Goal: Use online tool/utility: Use online tool/utility

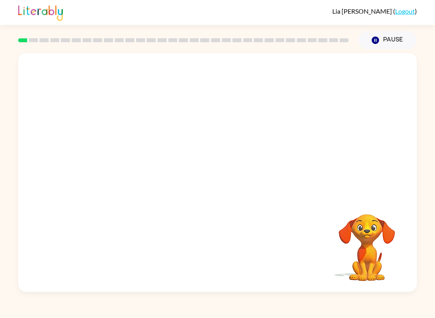
click at [198, 132] on video "Your browser must support playing .mp4 files to use Literably. Please try using…" at bounding box center [217, 125] width 398 height 144
click at [221, 184] on button "button" at bounding box center [218, 176] width 52 height 29
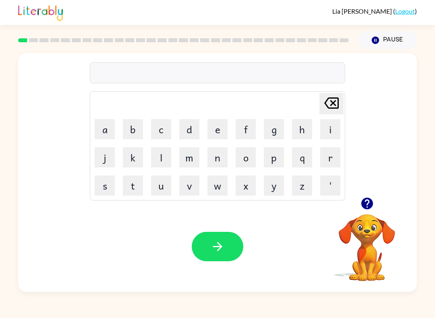
click at [276, 128] on button "g" at bounding box center [274, 129] width 20 height 20
click at [107, 128] on button "a" at bounding box center [105, 129] width 20 height 20
click at [302, 160] on button "q" at bounding box center [302, 157] width 20 height 20
click at [231, 239] on button "button" at bounding box center [218, 246] width 52 height 29
click at [303, 161] on button "q" at bounding box center [302, 157] width 20 height 20
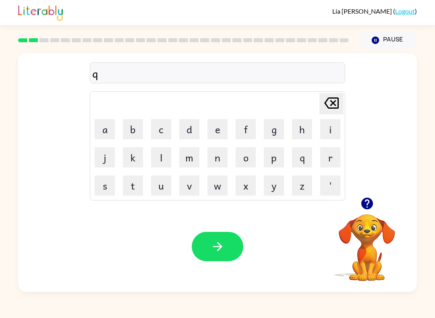
click at [343, 103] on button "Delete Delete last character input" at bounding box center [331, 103] width 24 height 21
click at [277, 163] on button "p" at bounding box center [274, 157] width 20 height 20
click at [246, 157] on button "o" at bounding box center [245, 157] width 20 height 20
click at [279, 193] on button "y" at bounding box center [274, 185] width 20 height 20
click at [226, 243] on button "button" at bounding box center [218, 246] width 52 height 29
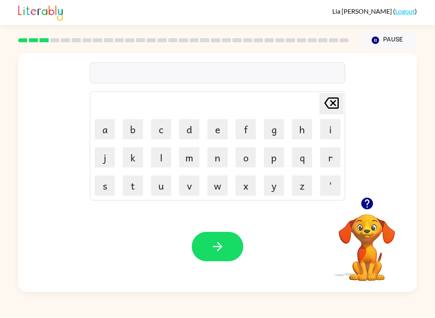
click at [190, 159] on button "m" at bounding box center [189, 157] width 20 height 20
click at [170, 183] on button "u" at bounding box center [161, 185] width 20 height 20
click at [189, 124] on button "d" at bounding box center [189, 129] width 20 height 20
click at [232, 252] on button "button" at bounding box center [218, 246] width 52 height 29
click at [162, 129] on button "c" at bounding box center [161, 129] width 20 height 20
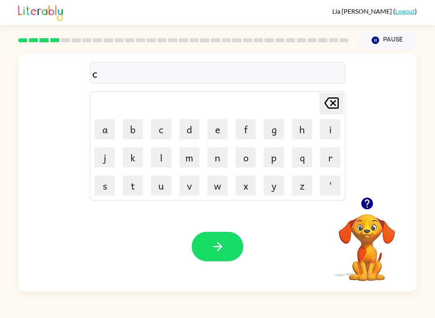
click at [275, 150] on button "p" at bounding box center [274, 157] width 20 height 20
click at [224, 253] on icon "button" at bounding box center [217, 246] width 14 height 14
click at [248, 125] on button "f" at bounding box center [245, 129] width 20 height 20
click at [167, 158] on button "l" at bounding box center [161, 157] width 20 height 20
click at [325, 133] on button "i" at bounding box center [330, 129] width 20 height 20
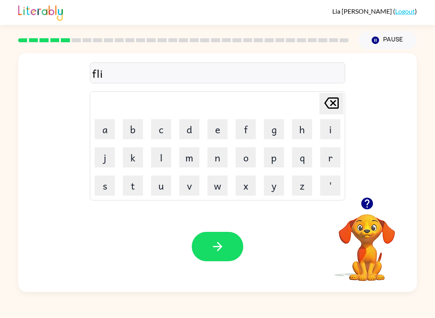
click at [164, 133] on button "c" at bounding box center [161, 129] width 20 height 20
click at [215, 250] on icon "button" at bounding box center [217, 246] width 14 height 14
click at [109, 129] on button "a" at bounding box center [105, 129] width 20 height 20
click at [189, 160] on button "m" at bounding box center [189, 157] width 20 height 20
click at [222, 250] on icon "button" at bounding box center [217, 246] width 14 height 14
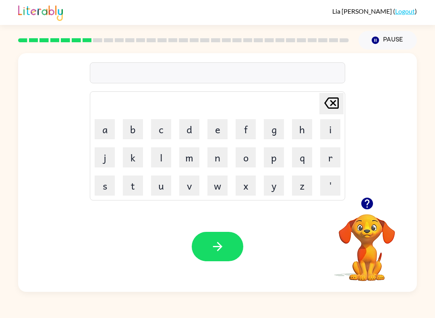
click at [104, 187] on button "s" at bounding box center [105, 185] width 20 height 20
click at [161, 128] on button "c" at bounding box center [161, 129] width 20 height 20
click at [326, 125] on button "i" at bounding box center [330, 129] width 20 height 20
click at [135, 126] on button "b" at bounding box center [133, 129] width 20 height 20
click at [159, 184] on button "u" at bounding box center [161, 185] width 20 height 20
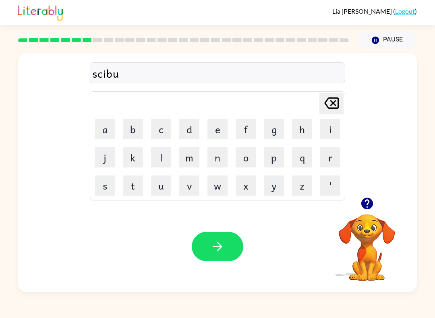
click at [161, 153] on button "l" at bounding box center [161, 157] width 20 height 20
click at [217, 238] on button "button" at bounding box center [218, 246] width 52 height 29
click at [221, 194] on button "w" at bounding box center [217, 185] width 20 height 20
click at [334, 126] on button "i" at bounding box center [330, 129] width 20 height 20
click at [103, 185] on button "s" at bounding box center [105, 185] width 20 height 20
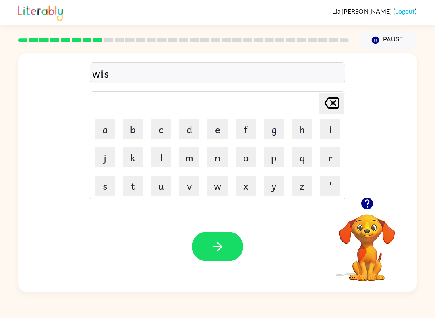
click at [305, 129] on button "h" at bounding box center [302, 129] width 20 height 20
click at [222, 257] on button "button" at bounding box center [218, 246] width 52 height 29
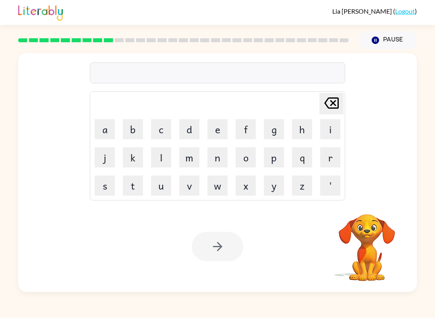
click at [166, 131] on button "c" at bounding box center [161, 129] width 20 height 20
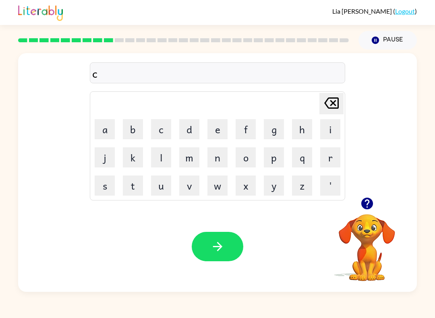
click at [164, 188] on button "u" at bounding box center [161, 185] width 20 height 20
click at [275, 192] on button "y" at bounding box center [274, 185] width 20 height 20
click at [157, 160] on button "l" at bounding box center [161, 157] width 20 height 20
click at [225, 247] on button "button" at bounding box center [218, 246] width 52 height 29
click at [332, 132] on button "i" at bounding box center [330, 129] width 20 height 20
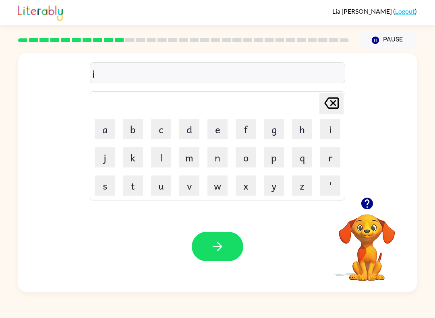
click at [275, 191] on button "y" at bounding box center [274, 185] width 20 height 20
click at [223, 247] on icon "button" at bounding box center [217, 246] width 14 height 14
click at [106, 184] on button "s" at bounding box center [105, 185] width 20 height 20
click at [186, 159] on button "m" at bounding box center [189, 157] width 20 height 20
click at [250, 157] on button "o" at bounding box center [245, 157] width 20 height 20
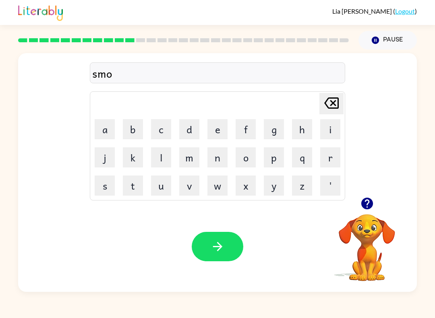
click at [159, 132] on button "c" at bounding box center [161, 129] width 20 height 20
click at [206, 254] on button "button" at bounding box center [218, 246] width 52 height 29
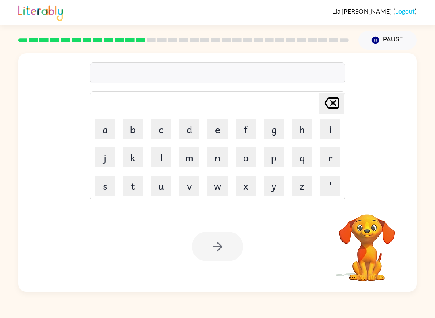
click at [31, 316] on div "Lia Steiner ( Logout ) Pause Pause Delete Delete last character input a b c d e…" at bounding box center [217, 159] width 435 height 318
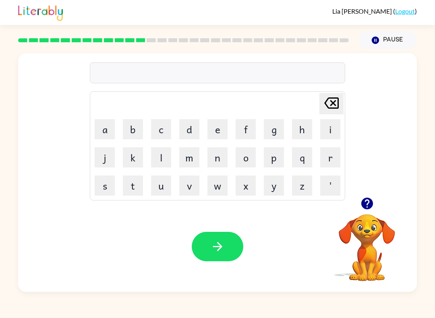
click at [193, 164] on button "m" at bounding box center [189, 157] width 20 height 20
click at [167, 188] on button "u" at bounding box center [161, 185] width 20 height 20
click at [110, 185] on button "s" at bounding box center [105, 185] width 20 height 20
click at [138, 192] on button "t" at bounding box center [133, 185] width 20 height 20
click at [99, 130] on button "a" at bounding box center [105, 129] width 20 height 20
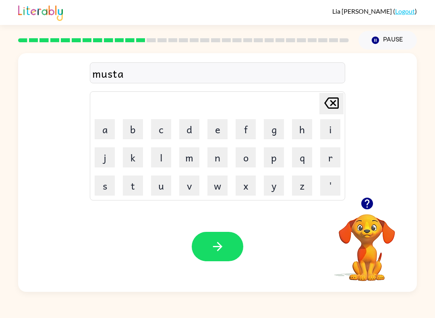
click at [164, 129] on button "c" at bounding box center [161, 129] width 20 height 20
click at [225, 244] on button "button" at bounding box center [218, 246] width 52 height 29
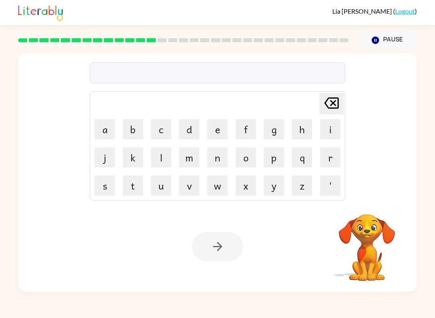
click at [306, 126] on button "h" at bounding box center [302, 129] width 20 height 20
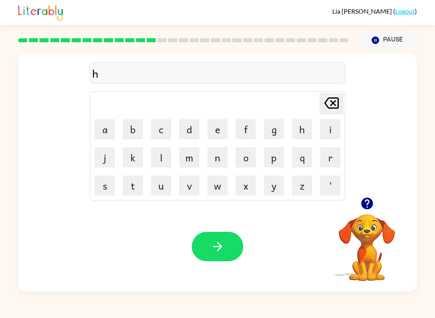
click at [215, 130] on button "e" at bounding box center [217, 129] width 20 height 20
click at [163, 158] on button "l" at bounding box center [161, 157] width 20 height 20
click at [269, 158] on button "p" at bounding box center [274, 157] width 20 height 20
click at [157, 165] on button "l" at bounding box center [161, 157] width 20 height 20
click at [334, 125] on button "i" at bounding box center [330, 129] width 20 height 20
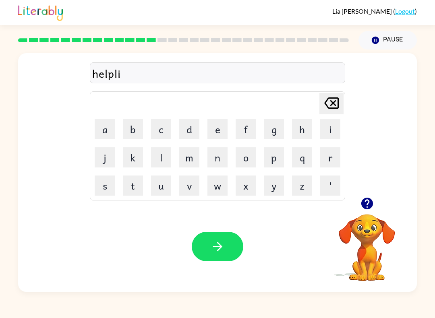
click at [107, 188] on button "s" at bounding box center [105, 185] width 20 height 20
click at [230, 260] on button "button" at bounding box center [218, 246] width 52 height 29
click at [99, 186] on button "s" at bounding box center [105, 185] width 20 height 20
click at [136, 192] on button "t" at bounding box center [133, 185] width 20 height 20
click at [169, 178] on button "u" at bounding box center [161, 185] width 20 height 20
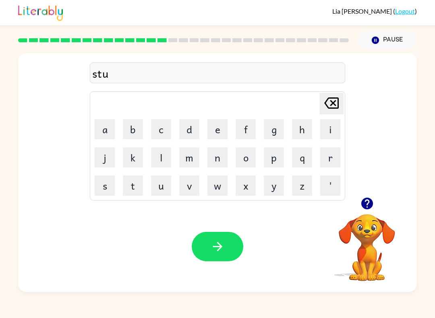
click at [135, 193] on button "t" at bounding box center [133, 185] width 20 height 20
click at [332, 126] on button "i" at bounding box center [330, 129] width 20 height 20
click at [138, 189] on button "t" at bounding box center [133, 185] width 20 height 20
click at [224, 257] on button "button" at bounding box center [218, 246] width 52 height 29
click at [99, 194] on button "s" at bounding box center [105, 185] width 20 height 20
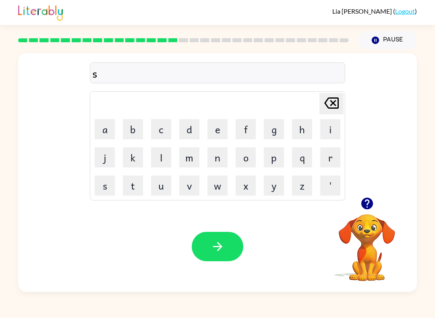
click at [131, 184] on button "t" at bounding box center [133, 185] width 20 height 20
click at [330, 159] on button "r" at bounding box center [330, 157] width 20 height 20
click at [217, 256] on button "button" at bounding box center [218, 246] width 52 height 29
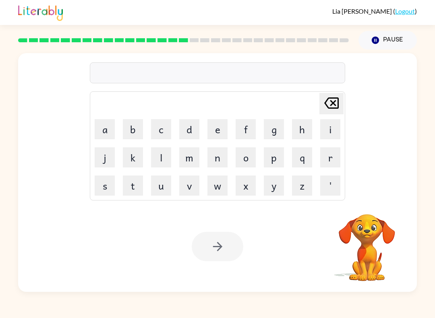
click at [167, 157] on button "l" at bounding box center [161, 157] width 20 height 20
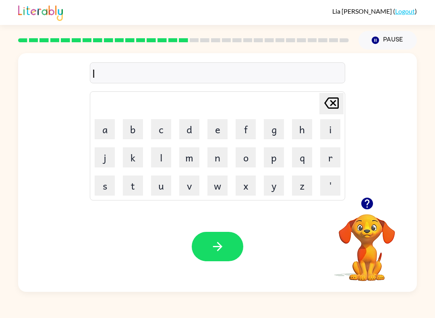
click at [332, 130] on button "i" at bounding box center [330, 129] width 20 height 20
click at [137, 193] on button "t" at bounding box center [133, 185] width 20 height 20
click at [228, 248] on button "button" at bounding box center [218, 246] width 52 height 29
click at [93, 196] on td "s" at bounding box center [104, 185] width 27 height 27
click at [109, 184] on button "s" at bounding box center [105, 185] width 20 height 20
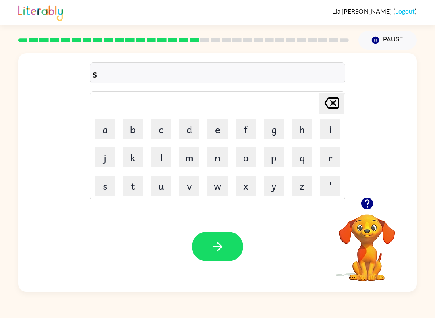
click at [220, 189] on button "w" at bounding box center [217, 185] width 20 height 20
click at [340, 129] on button "i" at bounding box center [330, 129] width 20 height 20
click at [254, 127] on button "f" at bounding box center [245, 129] width 20 height 20
click at [136, 188] on button "t" at bounding box center [133, 185] width 20 height 20
click at [221, 247] on icon "button" at bounding box center [217, 246] width 9 height 9
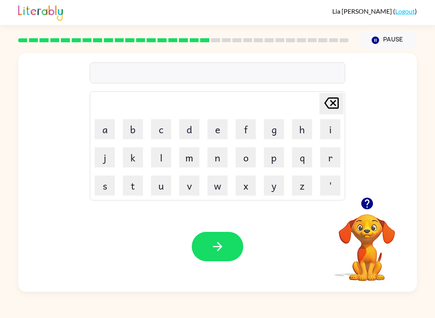
click at [104, 193] on button "s" at bounding box center [105, 185] width 20 height 20
click at [300, 131] on button "h" at bounding box center [302, 129] width 20 height 20
click at [332, 165] on button "r" at bounding box center [330, 157] width 20 height 20
click at [135, 185] on button "t" at bounding box center [133, 185] width 20 height 20
click at [222, 243] on icon "button" at bounding box center [217, 246] width 14 height 14
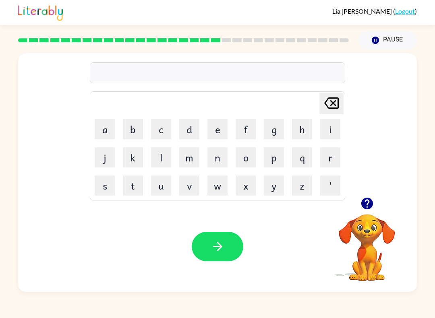
click at [109, 157] on button "j" at bounding box center [105, 157] width 20 height 20
click at [248, 157] on button "o" at bounding box center [245, 157] width 20 height 20
click at [130, 129] on button "b" at bounding box center [133, 129] width 20 height 20
click at [210, 246] on icon "button" at bounding box center [217, 246] width 14 height 14
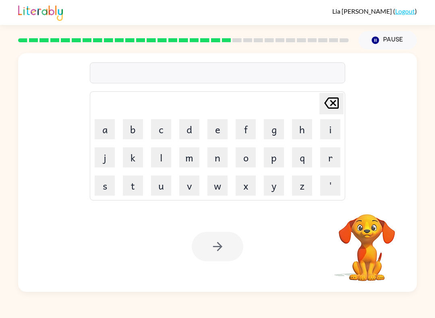
click at [132, 131] on button "b" at bounding box center [133, 129] width 20 height 20
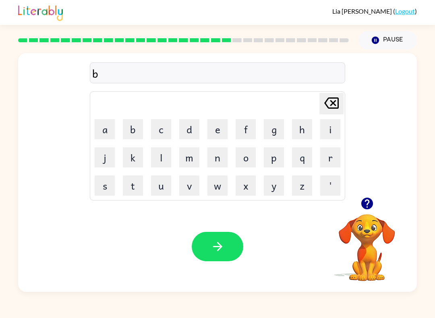
click at [255, 157] on button "o" at bounding box center [245, 157] width 20 height 20
click at [245, 188] on button "x" at bounding box center [245, 185] width 20 height 20
click at [329, 134] on button "i" at bounding box center [330, 129] width 20 height 20
click at [102, 192] on button "s" at bounding box center [105, 185] width 20 height 20
click at [222, 254] on button "button" at bounding box center [218, 246] width 52 height 29
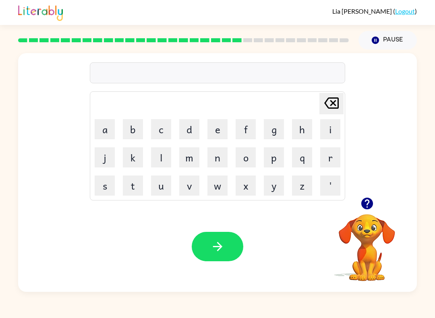
click at [189, 133] on button "d" at bounding box center [189, 129] width 20 height 20
click at [332, 133] on button "i" at bounding box center [330, 129] width 20 height 20
click at [196, 184] on button "v" at bounding box center [189, 185] width 20 height 20
click at [217, 245] on icon "button" at bounding box center [217, 246] width 14 height 14
click at [331, 158] on button "r" at bounding box center [330, 157] width 20 height 20
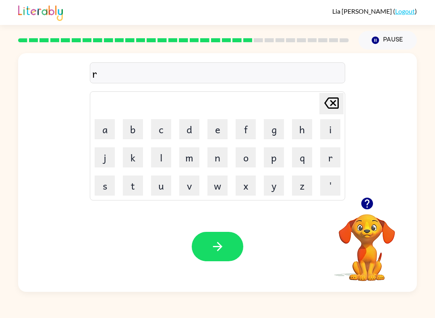
click at [247, 159] on button "o" at bounding box center [245, 157] width 20 height 20
click at [195, 128] on button "d" at bounding box center [189, 129] width 20 height 20
click at [221, 190] on button "w" at bounding box center [217, 185] width 20 height 20
click at [99, 130] on button "a" at bounding box center [105, 129] width 20 height 20
click at [230, 248] on button "button" at bounding box center [218, 246] width 52 height 29
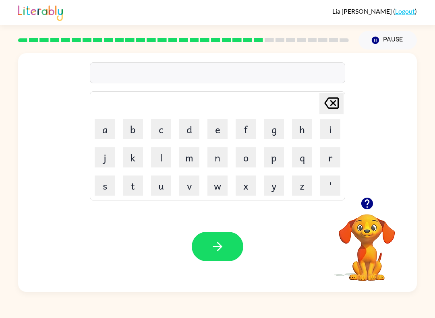
click at [107, 191] on button "s" at bounding box center [105, 185] width 20 height 20
click at [303, 135] on button "h" at bounding box center [302, 129] width 20 height 20
click at [331, 136] on button "i" at bounding box center [330, 129] width 20 height 20
click at [190, 195] on button "v" at bounding box center [189, 185] width 20 height 20
click at [334, 156] on button "r" at bounding box center [330, 157] width 20 height 20
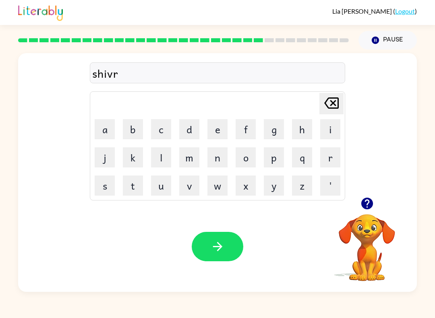
click at [222, 249] on icon "button" at bounding box center [217, 246] width 14 height 14
click at [100, 188] on button "s" at bounding box center [105, 185] width 20 height 20
click at [305, 131] on button "h" at bounding box center [302, 129] width 20 height 20
click at [106, 132] on button "a" at bounding box center [105, 129] width 20 height 20
click at [164, 127] on button "c" at bounding box center [161, 129] width 20 height 20
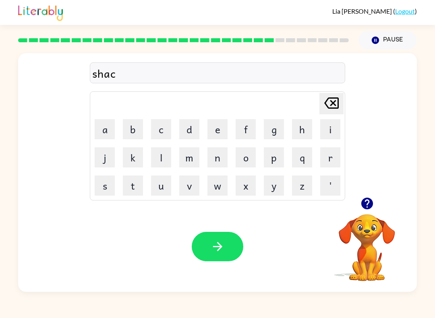
click at [212, 252] on icon "button" at bounding box center [217, 246] width 14 height 14
click at [105, 191] on button "s" at bounding box center [105, 185] width 20 height 20
click at [169, 192] on button "u" at bounding box center [161, 185] width 20 height 20
click at [166, 162] on button "l" at bounding box center [161, 157] width 20 height 20
click at [332, 130] on button "i" at bounding box center [330, 129] width 20 height 20
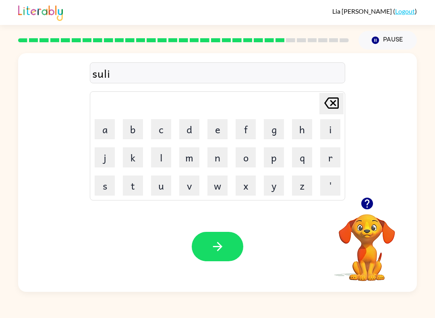
click at [128, 189] on button "t" at bounding box center [133, 185] width 20 height 20
click at [233, 247] on button "button" at bounding box center [218, 246] width 52 height 29
click at [329, 165] on button "r" at bounding box center [330, 157] width 20 height 20
click at [101, 132] on button "a" at bounding box center [105, 129] width 20 height 20
click at [157, 130] on button "c" at bounding box center [161, 129] width 20 height 20
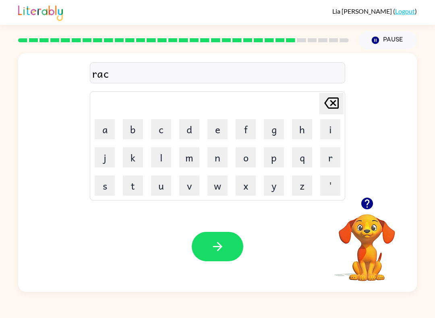
click at [217, 252] on icon "button" at bounding box center [217, 246] width 14 height 14
click at [127, 134] on button "b" at bounding box center [133, 129] width 20 height 20
click at [218, 131] on button "e" at bounding box center [217, 129] width 20 height 20
click at [195, 122] on button "d" at bounding box center [189, 129] width 20 height 20
click at [218, 239] on button "button" at bounding box center [218, 246] width 52 height 29
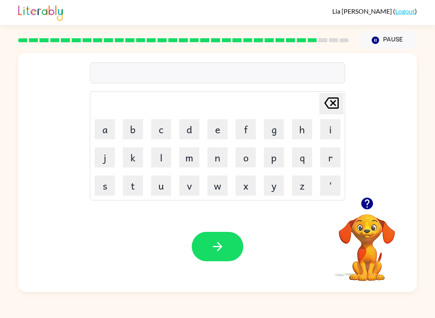
click at [184, 192] on button "v" at bounding box center [189, 185] width 20 height 20
click at [110, 130] on button "a" at bounding box center [105, 129] width 20 height 20
click at [140, 184] on button "t" at bounding box center [133, 185] width 20 height 20
click at [222, 245] on icon "button" at bounding box center [217, 246] width 14 height 14
click at [108, 183] on button "s" at bounding box center [105, 185] width 20 height 20
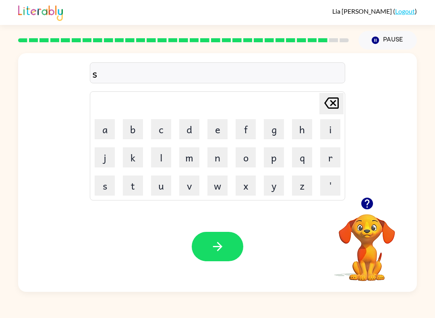
click at [334, 129] on button "i" at bounding box center [330, 129] width 20 height 20
click at [165, 159] on button "l" at bounding box center [161, 157] width 20 height 20
click at [163, 124] on button "c" at bounding box center [161, 129] width 20 height 20
click at [223, 250] on icon "button" at bounding box center [217, 246] width 14 height 14
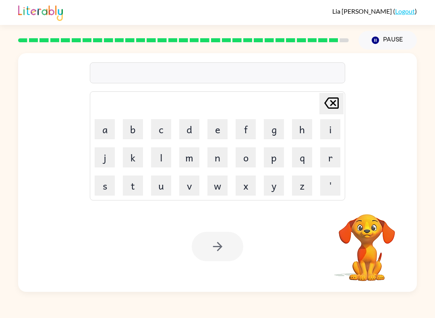
click at [334, 157] on button "r" at bounding box center [330, 157] width 20 height 20
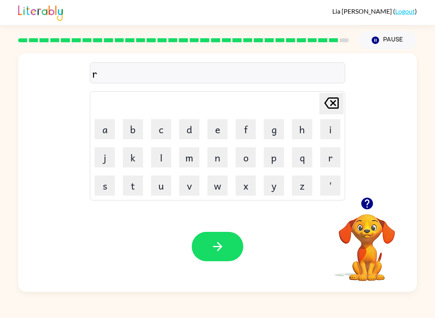
click at [167, 191] on button "u" at bounding box center [161, 185] width 20 height 20
click at [164, 157] on button "l" at bounding box center [161, 157] width 20 height 20
click at [218, 252] on icon "button" at bounding box center [217, 246] width 14 height 14
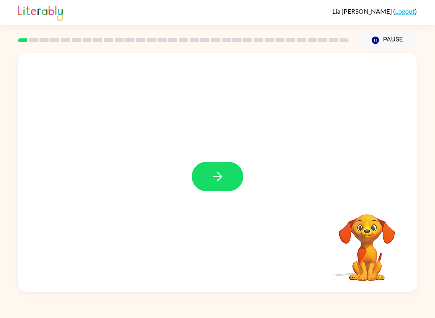
click at [217, 173] on icon "button" at bounding box center [217, 176] width 9 height 9
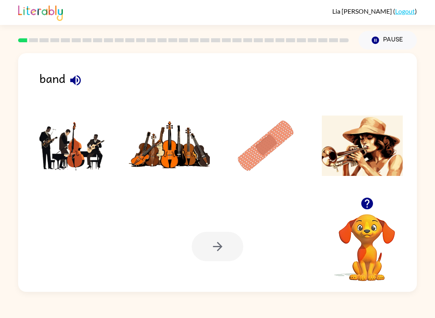
click at [73, 83] on icon "button" at bounding box center [75, 80] width 10 height 10
click at [85, 83] on button "button" at bounding box center [75, 80] width 21 height 21
click at [79, 83] on icon "button" at bounding box center [75, 80] width 14 height 14
click at [83, 159] on img at bounding box center [72, 146] width 81 height 60
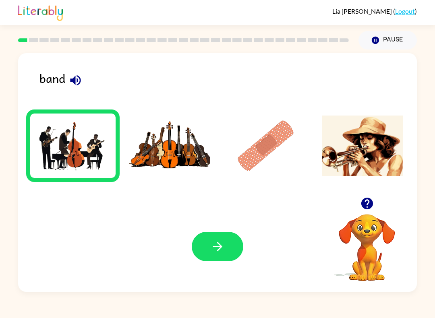
click at [223, 242] on icon "button" at bounding box center [217, 246] width 14 height 14
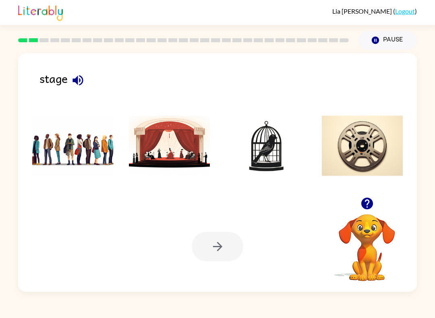
click at [81, 76] on icon "button" at bounding box center [78, 80] width 14 height 14
click at [147, 128] on img at bounding box center [169, 146] width 81 height 60
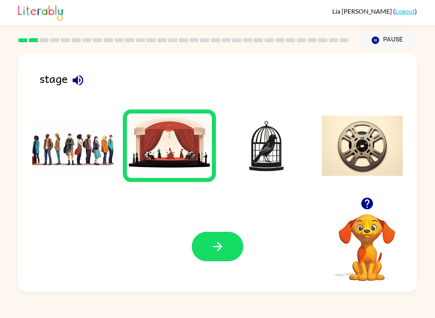
click at [202, 246] on button "button" at bounding box center [218, 246] width 52 height 29
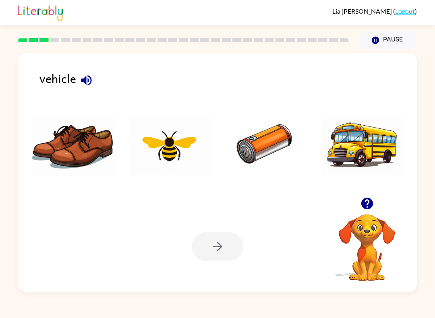
click at [83, 78] on icon "button" at bounding box center [86, 80] width 14 height 14
click at [80, 80] on icon "button" at bounding box center [86, 80] width 14 height 14
click at [221, 256] on div at bounding box center [218, 246] width 52 height 29
click at [157, 155] on img at bounding box center [169, 146] width 81 height 60
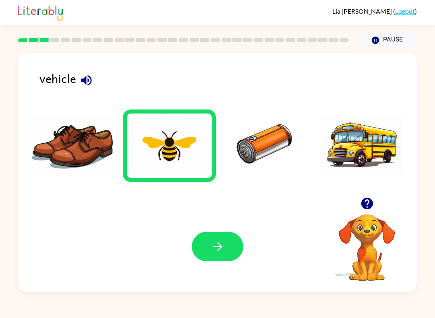
click at [210, 261] on button "button" at bounding box center [218, 246] width 52 height 29
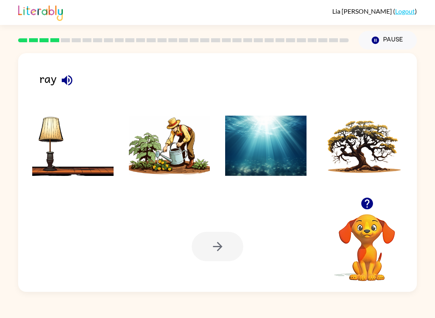
click at [64, 78] on icon "button" at bounding box center [67, 80] width 14 height 14
click at [175, 150] on img at bounding box center [169, 146] width 81 height 60
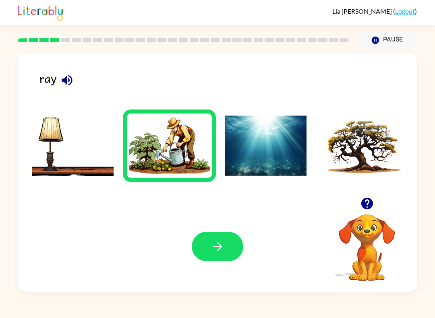
click at [226, 254] on button "button" at bounding box center [218, 246] width 52 height 29
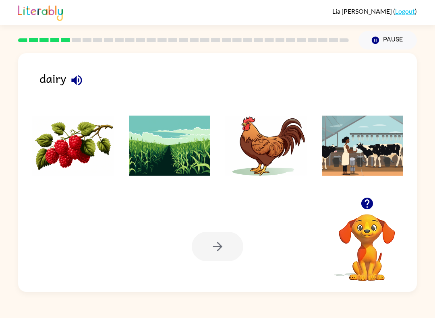
click at [75, 88] on button "button" at bounding box center [76, 80] width 21 height 21
click at [83, 86] on icon "button" at bounding box center [77, 80] width 14 height 14
click at [367, 174] on img at bounding box center [362, 146] width 81 height 60
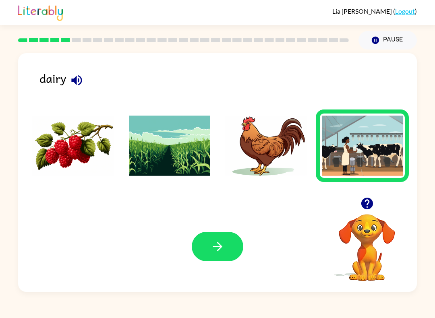
click at [226, 252] on button "button" at bounding box center [218, 246] width 52 height 29
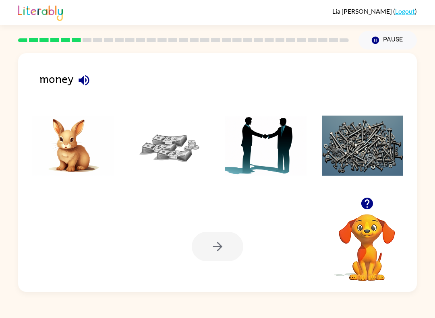
click at [83, 79] on icon "button" at bounding box center [83, 80] width 10 height 10
click at [177, 142] on img at bounding box center [169, 146] width 81 height 60
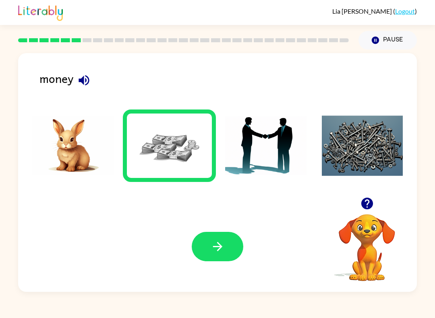
click at [223, 250] on icon "button" at bounding box center [217, 246] width 14 height 14
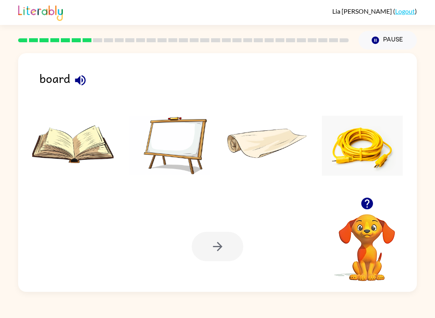
click at [85, 81] on icon "button" at bounding box center [80, 80] width 10 height 10
click at [185, 159] on img at bounding box center [169, 146] width 81 height 60
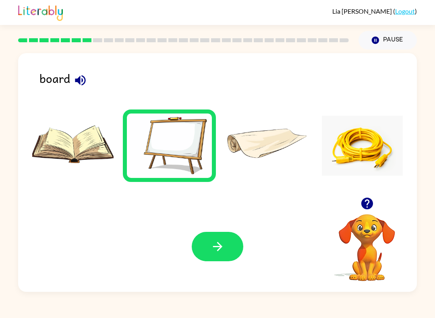
click at [224, 248] on icon "button" at bounding box center [217, 246] width 14 height 14
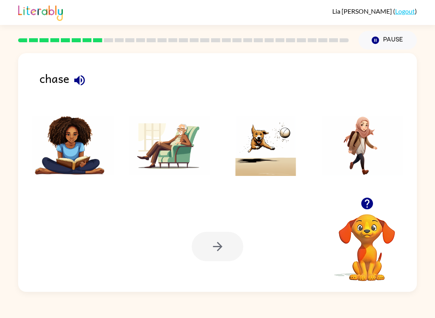
click at [75, 84] on icon "button" at bounding box center [79, 80] width 14 height 14
click at [275, 151] on img at bounding box center [265, 146] width 81 height 60
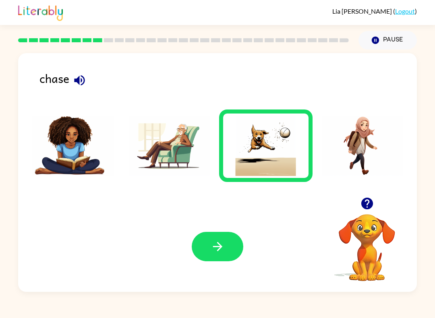
click at [214, 252] on icon "button" at bounding box center [217, 246] width 14 height 14
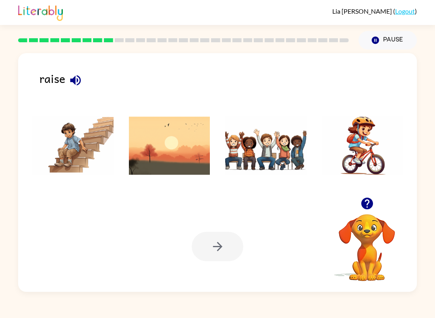
click at [78, 76] on icon "button" at bounding box center [75, 80] width 14 height 14
click at [266, 146] on img at bounding box center [265, 146] width 81 height 60
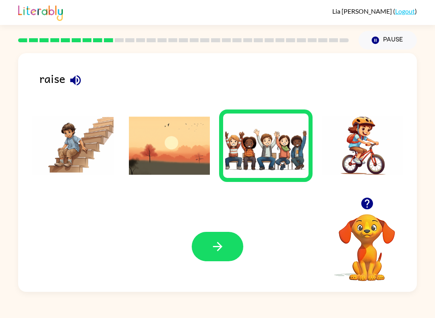
click at [225, 257] on button "button" at bounding box center [218, 246] width 52 height 29
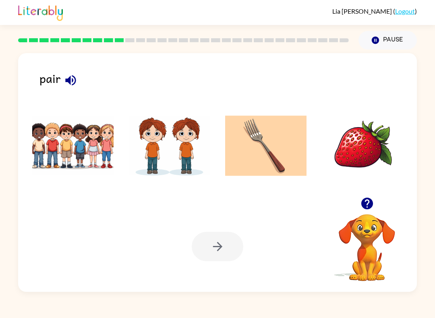
click at [57, 77] on div "pair" at bounding box center [227, 84] width 377 height 30
click at [74, 84] on icon "button" at bounding box center [70, 80] width 10 height 10
click at [71, 82] on icon "button" at bounding box center [71, 80] width 14 height 14
click at [149, 165] on img at bounding box center [169, 146] width 81 height 60
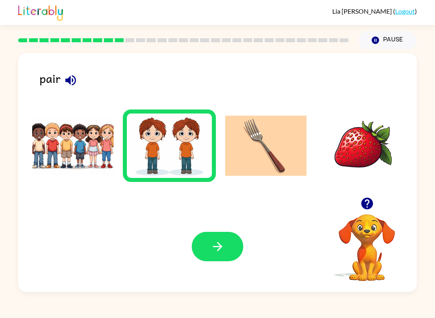
click at [224, 252] on icon "button" at bounding box center [217, 246] width 14 height 14
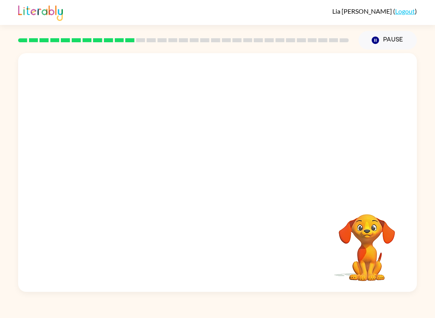
click at [331, 73] on video "Your browser must support playing .mp4 files to use Literably. Please try using…" at bounding box center [217, 125] width 398 height 144
click at [332, 76] on video "Your browser must support playing .mp4 files to use Literably. Please try using…" at bounding box center [217, 125] width 398 height 144
click at [328, 76] on video "Your browser must support playing .mp4 files to use Literably. Please try using…" at bounding box center [217, 125] width 398 height 144
click at [325, 76] on video "Your browser must support playing .mp4 files to use Literably. Please try using…" at bounding box center [217, 125] width 398 height 144
click at [324, 73] on video "Your browser must support playing .mp4 files to use Literably. Please try using…" at bounding box center [217, 125] width 398 height 144
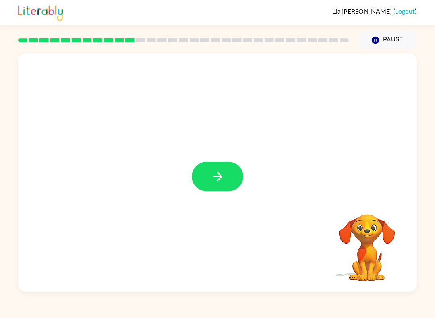
click at [221, 180] on icon "button" at bounding box center [217, 176] width 14 height 14
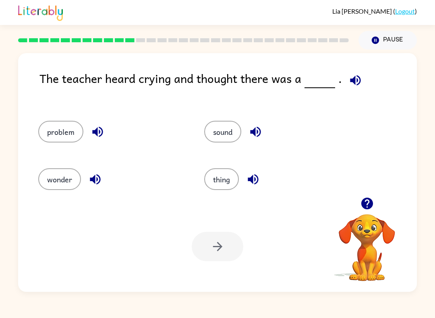
click at [234, 184] on button "thing" at bounding box center [221, 179] width 35 height 22
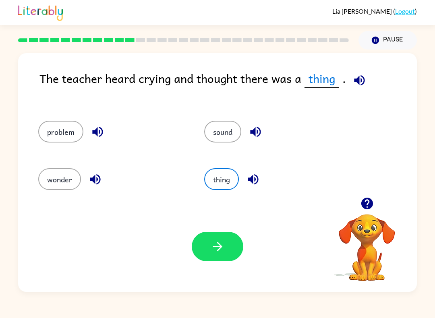
click at [217, 243] on icon "button" at bounding box center [217, 246] width 14 height 14
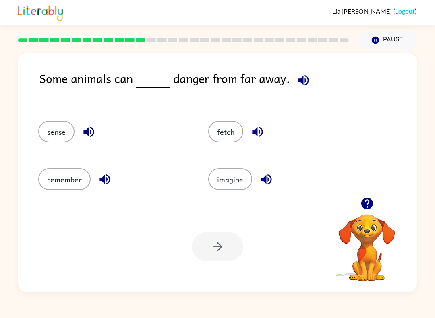
click at [298, 79] on icon "button" at bounding box center [303, 80] width 10 height 10
click at [89, 127] on icon "button" at bounding box center [89, 132] width 14 height 14
click at [105, 176] on icon "button" at bounding box center [105, 179] width 14 height 14
click at [259, 132] on icon "button" at bounding box center [257, 132] width 10 height 10
click at [270, 185] on icon "button" at bounding box center [266, 179] width 14 height 14
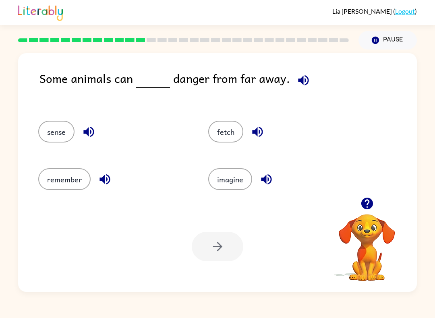
click at [64, 179] on button "remember" at bounding box center [64, 179] width 52 height 22
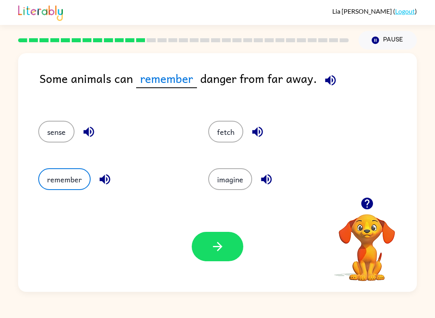
click at [226, 241] on button "button" at bounding box center [218, 246] width 52 height 29
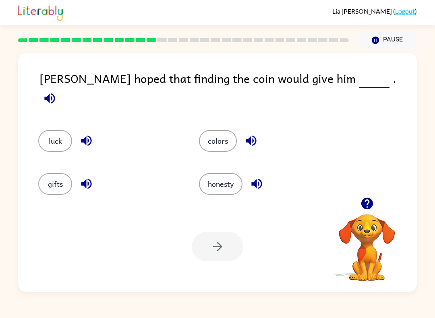
click at [57, 91] on icon "button" at bounding box center [50, 98] width 14 height 14
click at [95, 130] on button "button" at bounding box center [86, 140] width 21 height 21
click at [58, 134] on button "luck" at bounding box center [55, 141] width 34 height 22
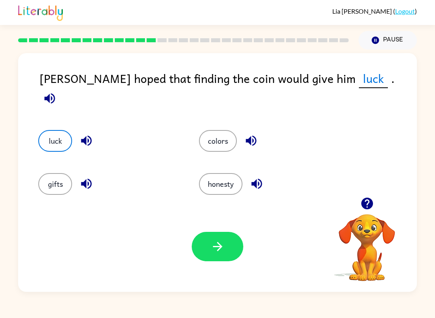
click at [223, 249] on icon "button" at bounding box center [217, 246] width 14 height 14
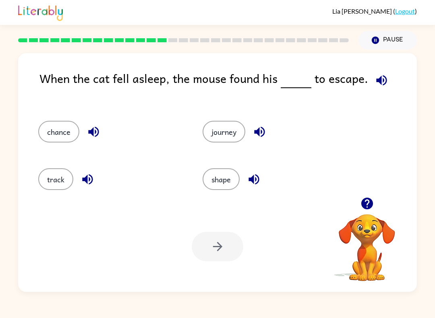
click at [384, 77] on icon "button" at bounding box center [381, 80] width 14 height 14
click at [101, 134] on button "button" at bounding box center [93, 132] width 21 height 21
click at [87, 175] on icon "button" at bounding box center [87, 179] width 14 height 14
click at [249, 126] on div "journey" at bounding box center [275, 132] width 146 height 22
click at [258, 184] on icon "button" at bounding box center [254, 179] width 14 height 14
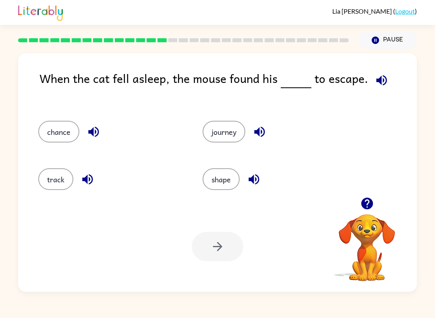
click at [61, 132] on button "chance" at bounding box center [58, 132] width 41 height 22
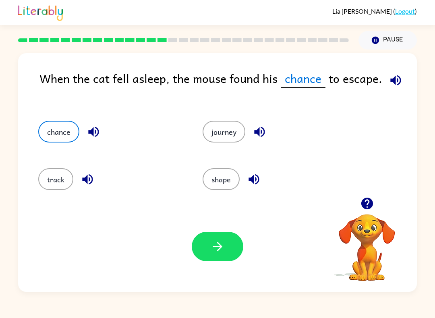
click at [221, 246] on icon "button" at bounding box center [217, 246] width 9 height 9
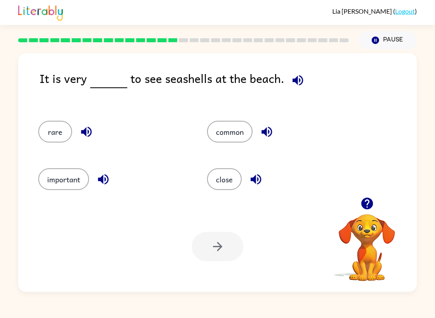
click at [297, 85] on icon "button" at bounding box center [298, 80] width 14 height 14
click at [87, 136] on icon "button" at bounding box center [86, 132] width 14 height 14
click at [271, 133] on icon "button" at bounding box center [266, 132] width 10 height 10
click at [259, 184] on icon "button" at bounding box center [255, 179] width 10 height 10
click at [107, 176] on icon "button" at bounding box center [103, 179] width 14 height 14
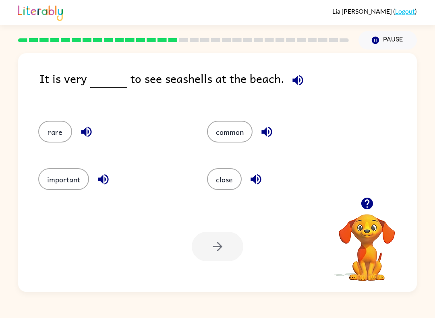
click at [237, 134] on button "common" at bounding box center [229, 132] width 45 height 22
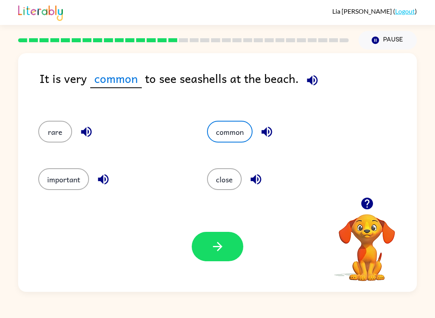
click at [229, 267] on div "Your browser must support playing .mp4 files to use Literably. Please try using…" at bounding box center [217, 246] width 398 height 91
click at [224, 242] on icon "button" at bounding box center [217, 246] width 14 height 14
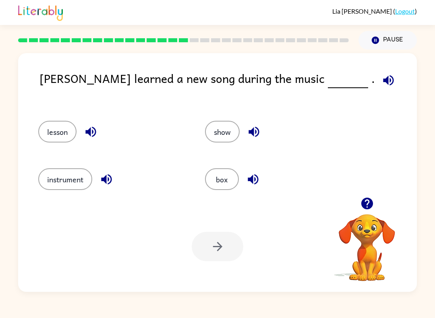
click at [381, 86] on icon "button" at bounding box center [388, 80] width 14 height 14
click at [258, 181] on icon "button" at bounding box center [253, 179] width 10 height 10
click at [255, 128] on icon "button" at bounding box center [254, 132] width 14 height 14
click at [89, 134] on icon "button" at bounding box center [90, 132] width 10 height 10
click at [113, 180] on icon "button" at bounding box center [106, 179] width 14 height 14
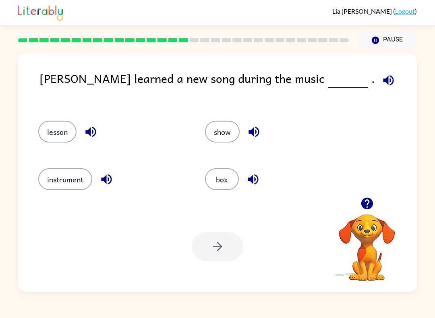
click at [67, 175] on button "instrument" at bounding box center [65, 179] width 54 height 22
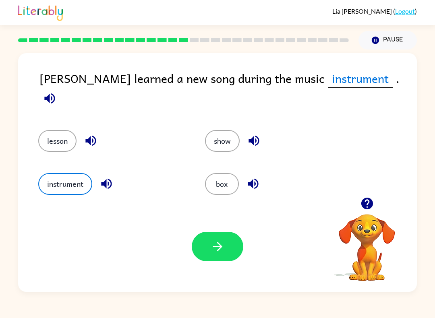
click at [219, 246] on icon "button" at bounding box center [217, 246] width 14 height 14
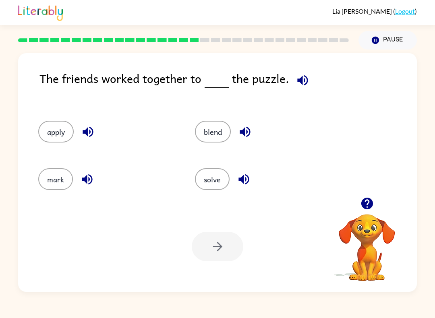
click at [306, 77] on icon "button" at bounding box center [302, 80] width 14 height 14
click at [86, 135] on icon "button" at bounding box center [88, 132] width 14 height 14
click at [90, 177] on icon "button" at bounding box center [87, 179] width 14 height 14
click at [248, 127] on icon "button" at bounding box center [245, 132] width 14 height 14
click at [248, 187] on button "button" at bounding box center [243, 179] width 21 height 21
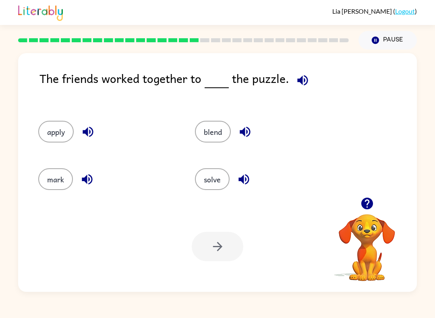
click at [212, 187] on button "solve" at bounding box center [212, 179] width 35 height 22
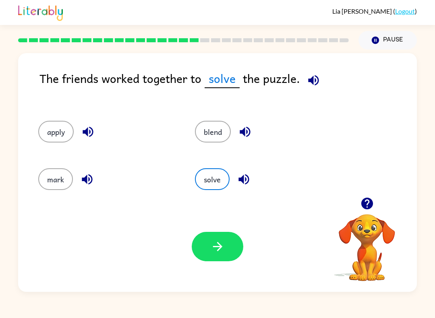
click at [226, 242] on button "button" at bounding box center [218, 246] width 52 height 29
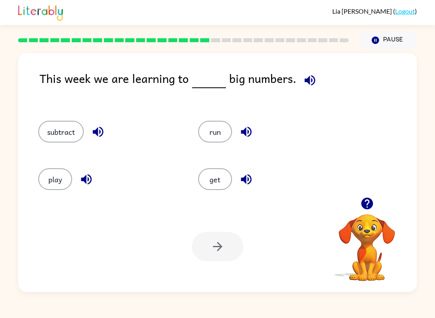
click at [305, 79] on icon "button" at bounding box center [309, 80] width 10 height 10
click at [97, 127] on icon "button" at bounding box center [98, 132] width 14 height 14
click at [95, 184] on button "button" at bounding box center [86, 179] width 21 height 21
click at [249, 134] on icon "button" at bounding box center [246, 132] width 14 height 14
click at [250, 181] on icon "button" at bounding box center [246, 179] width 10 height 10
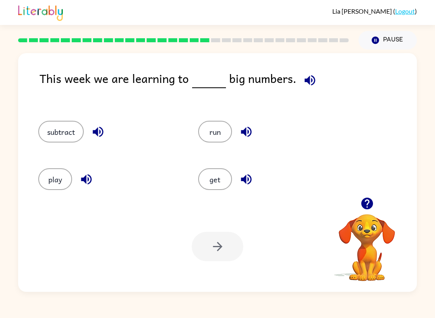
click at [66, 130] on button "subtract" at bounding box center [60, 132] width 45 height 22
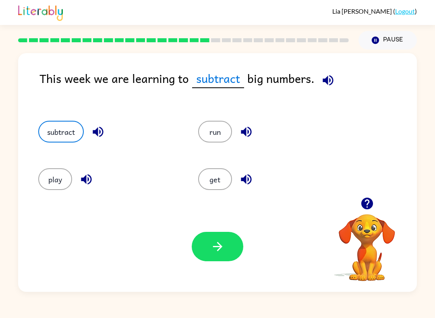
click at [231, 250] on button "button" at bounding box center [218, 246] width 52 height 29
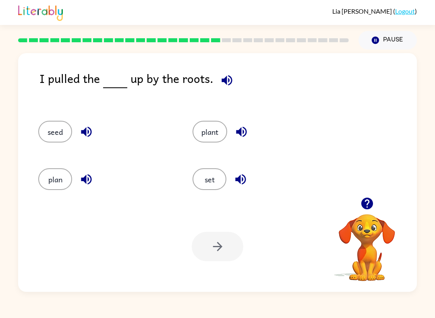
click at [230, 78] on icon "button" at bounding box center [227, 80] width 14 height 14
click at [84, 131] on icon "button" at bounding box center [86, 132] width 10 height 10
click at [244, 179] on icon "button" at bounding box center [240, 179] width 14 height 14
click at [250, 130] on button "button" at bounding box center [241, 132] width 21 height 21
click at [87, 182] on icon "button" at bounding box center [86, 179] width 14 height 14
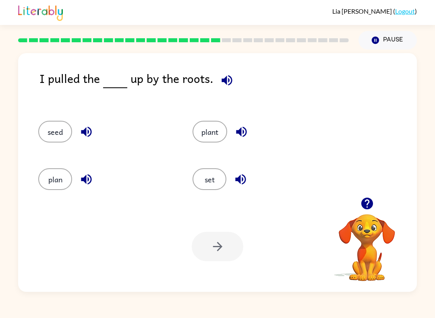
click at [59, 131] on button "seed" at bounding box center [55, 132] width 34 height 22
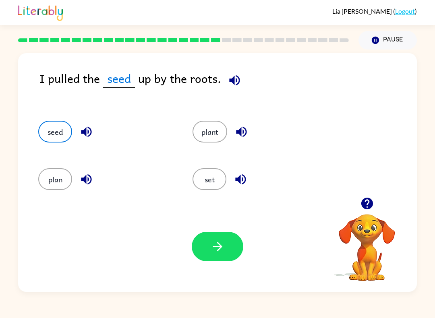
click at [212, 239] on button "button" at bounding box center [218, 246] width 52 height 29
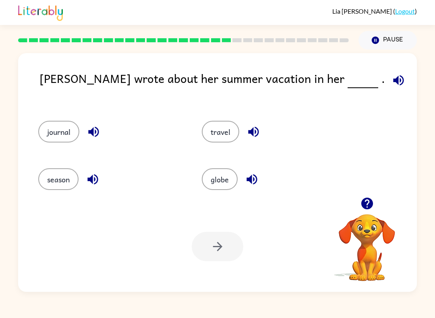
click at [391, 80] on icon "button" at bounding box center [398, 80] width 14 height 14
click at [98, 130] on icon "button" at bounding box center [93, 132] width 10 height 10
click at [92, 178] on icon "button" at bounding box center [92, 179] width 10 height 10
click at [393, 79] on icon "button" at bounding box center [398, 80] width 10 height 10
click at [97, 136] on icon "button" at bounding box center [93, 132] width 10 height 10
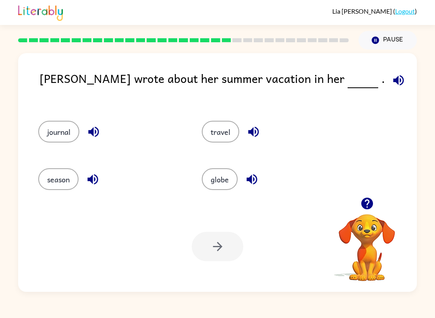
click at [95, 183] on icon "button" at bounding box center [93, 179] width 14 height 14
click at [260, 134] on icon "button" at bounding box center [253, 132] width 14 height 14
click at [257, 187] on button "button" at bounding box center [251, 179] width 21 height 21
click at [66, 131] on button "journal" at bounding box center [58, 132] width 41 height 22
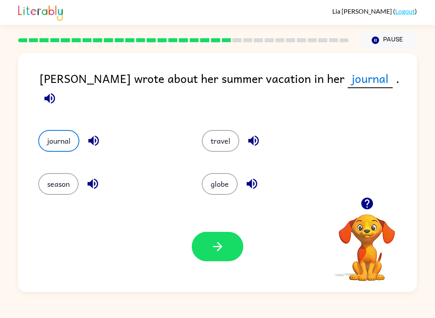
click at [209, 246] on button "button" at bounding box center [218, 246] width 52 height 29
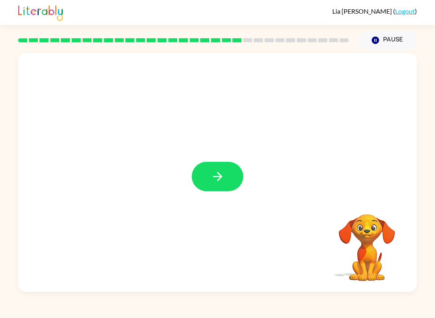
click at [225, 170] on button "button" at bounding box center [218, 176] width 52 height 29
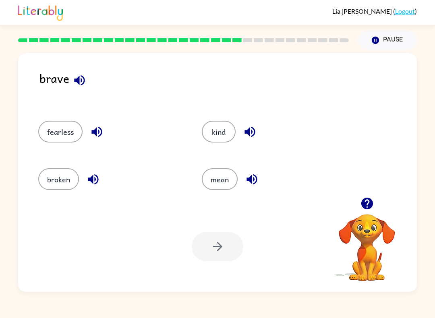
click at [78, 83] on icon "button" at bounding box center [79, 80] width 10 height 10
click at [254, 132] on icon "button" at bounding box center [249, 132] width 10 height 10
click at [252, 184] on icon "button" at bounding box center [252, 179] width 14 height 14
click at [93, 185] on icon "button" at bounding box center [93, 179] width 14 height 14
click at [97, 130] on icon "button" at bounding box center [96, 132] width 10 height 10
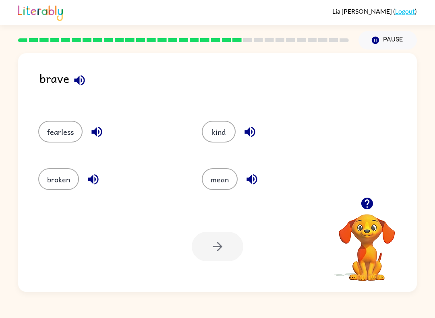
click at [83, 80] on icon "button" at bounding box center [79, 80] width 14 height 14
click at [257, 130] on button "button" at bounding box center [249, 132] width 21 height 21
click at [260, 184] on button "button" at bounding box center [251, 179] width 21 height 21
click at [96, 130] on icon "button" at bounding box center [96, 132] width 10 height 10
click at [97, 179] on icon "button" at bounding box center [93, 179] width 14 height 14
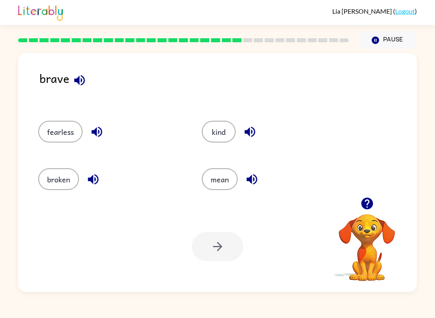
click at [62, 179] on button "broken" at bounding box center [58, 179] width 41 height 22
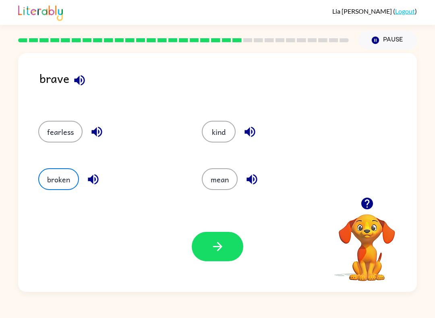
click at [218, 244] on icon "button" at bounding box center [217, 246] width 14 height 14
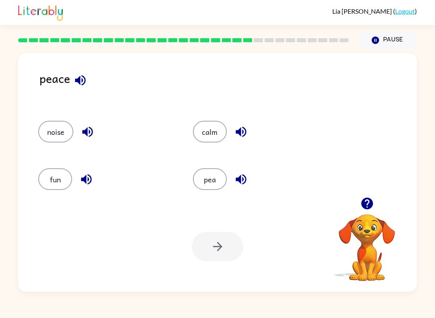
click at [80, 80] on icon "button" at bounding box center [80, 80] width 10 height 10
click at [89, 136] on icon "button" at bounding box center [87, 132] width 14 height 14
click at [90, 182] on icon "button" at bounding box center [86, 179] width 10 height 10
click at [238, 134] on icon "button" at bounding box center [240, 132] width 10 height 10
click at [250, 180] on button "button" at bounding box center [241, 179] width 21 height 21
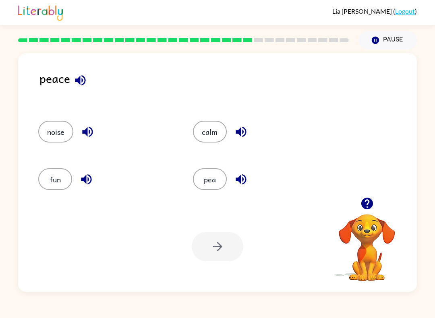
click at [215, 134] on button "calm" at bounding box center [210, 132] width 34 height 22
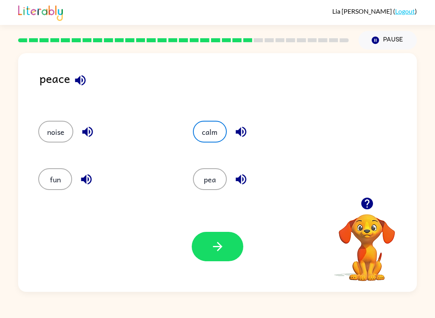
click at [218, 246] on icon "button" at bounding box center [217, 246] width 14 height 14
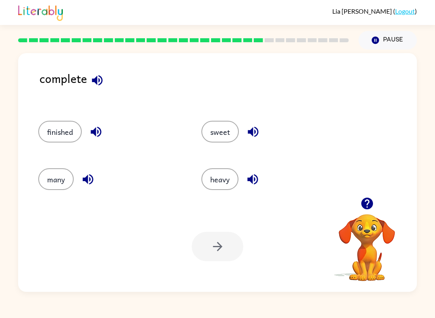
click at [101, 84] on icon "button" at bounding box center [97, 80] width 10 height 10
click at [99, 136] on icon "button" at bounding box center [96, 132] width 10 height 10
click at [95, 178] on icon "button" at bounding box center [88, 179] width 14 height 14
click at [262, 132] on button "button" at bounding box center [253, 132] width 21 height 21
click at [262, 178] on button "button" at bounding box center [252, 179] width 21 height 21
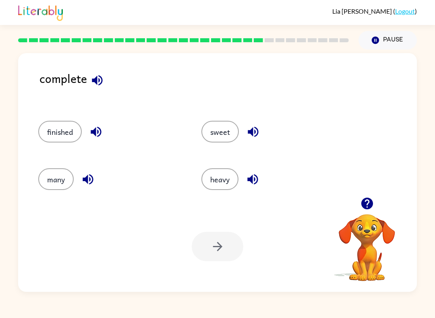
click at [70, 129] on button "finished" at bounding box center [59, 132] width 43 height 22
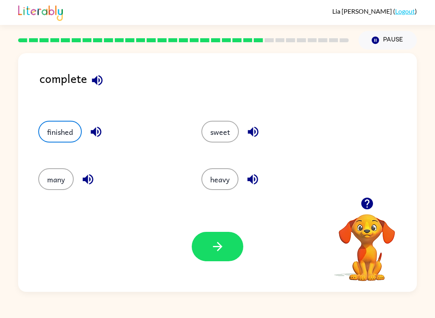
click at [227, 254] on button "button" at bounding box center [218, 246] width 52 height 29
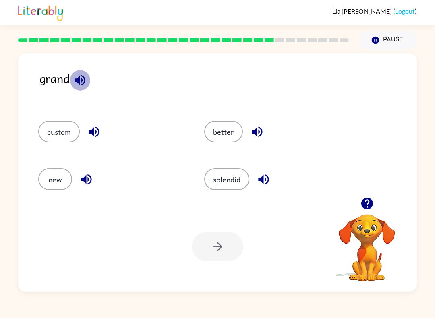
click at [85, 79] on icon "button" at bounding box center [79, 80] width 10 height 10
click at [95, 132] on icon "button" at bounding box center [94, 132] width 14 height 14
click at [262, 130] on icon "button" at bounding box center [257, 132] width 10 height 10
click at [268, 178] on icon "button" at bounding box center [263, 179] width 14 height 14
click at [79, 182] on icon "button" at bounding box center [86, 179] width 14 height 14
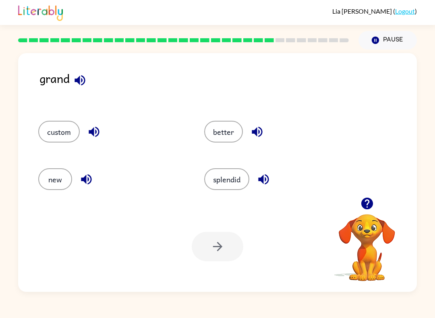
click at [63, 184] on button "new" at bounding box center [55, 179] width 34 height 22
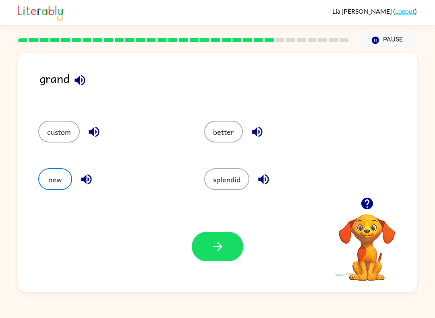
click at [219, 250] on icon "button" at bounding box center [217, 246] width 9 height 9
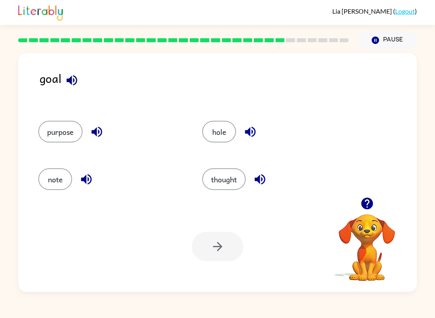
click at [67, 83] on icon "button" at bounding box center [71, 80] width 10 height 10
click at [97, 139] on icon "button" at bounding box center [97, 132] width 14 height 14
click at [89, 186] on icon "button" at bounding box center [86, 179] width 14 height 14
click at [256, 132] on icon "button" at bounding box center [250, 132] width 14 height 14
click at [266, 184] on icon "button" at bounding box center [260, 179] width 14 height 14
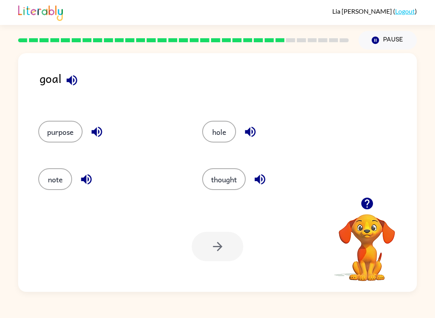
click at [219, 130] on button "hole" at bounding box center [219, 132] width 34 height 22
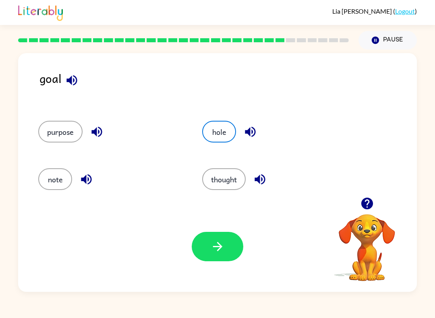
click at [224, 242] on icon "button" at bounding box center [217, 246] width 14 height 14
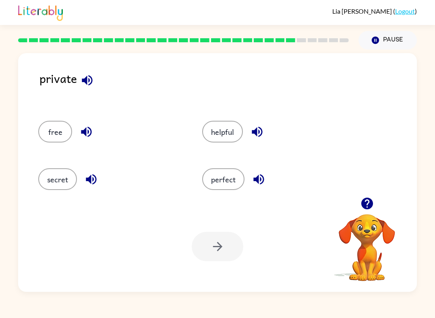
click at [82, 80] on icon "button" at bounding box center [87, 80] width 10 height 10
click at [81, 131] on icon "button" at bounding box center [86, 132] width 14 height 14
click at [95, 180] on icon "button" at bounding box center [91, 179] width 14 height 14
click at [258, 131] on icon "button" at bounding box center [257, 132] width 14 height 14
click at [267, 181] on button "button" at bounding box center [258, 179] width 21 height 21
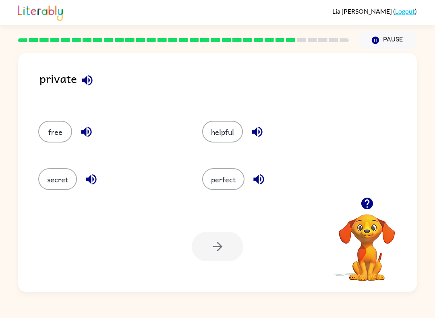
click at [57, 175] on button "secret" at bounding box center [57, 179] width 39 height 22
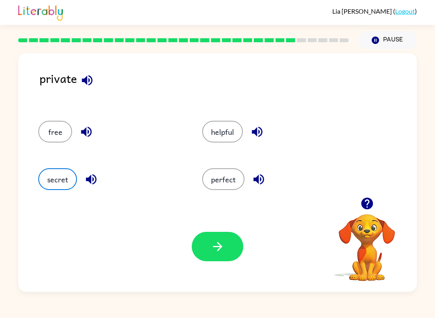
click at [217, 248] on icon "button" at bounding box center [217, 246] width 14 height 14
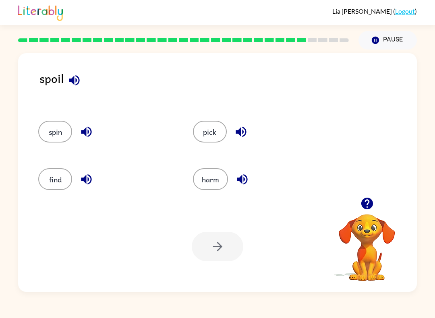
click at [78, 82] on icon "button" at bounding box center [74, 80] width 10 height 10
click at [80, 134] on icon "button" at bounding box center [86, 132] width 14 height 14
click at [88, 183] on icon "button" at bounding box center [86, 179] width 14 height 14
click at [251, 132] on button "button" at bounding box center [241, 132] width 21 height 21
click at [252, 183] on button "button" at bounding box center [242, 179] width 21 height 21
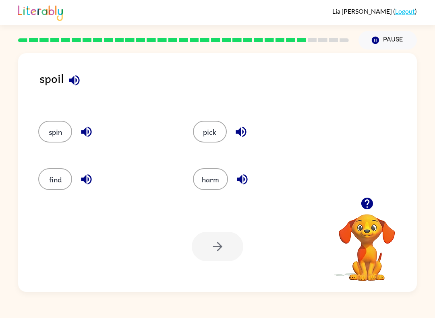
click at [81, 132] on icon "button" at bounding box center [86, 132] width 14 height 14
click at [93, 179] on icon "button" at bounding box center [86, 179] width 14 height 14
click at [63, 132] on button "spin" at bounding box center [55, 132] width 34 height 22
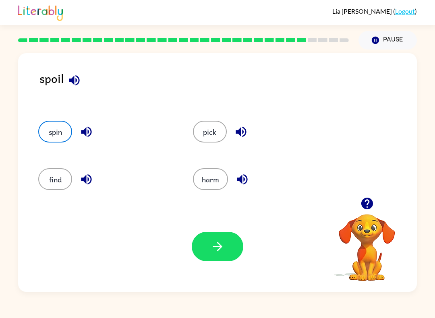
click at [211, 250] on icon "button" at bounding box center [217, 246] width 14 height 14
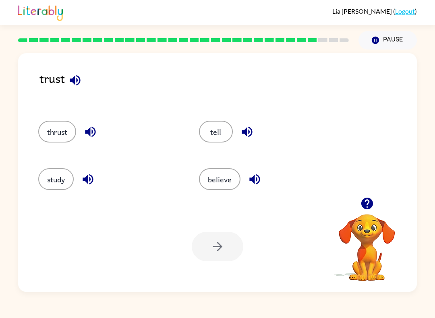
click at [75, 83] on icon "button" at bounding box center [75, 80] width 10 height 10
click at [95, 130] on icon "button" at bounding box center [90, 132] width 10 height 10
click at [97, 180] on button "button" at bounding box center [88, 179] width 21 height 21
click at [244, 129] on icon "button" at bounding box center [247, 132] width 14 height 14
click at [263, 183] on button "button" at bounding box center [254, 179] width 21 height 21
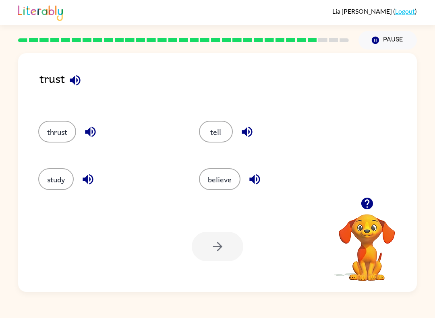
click at [225, 190] on button "believe" at bounding box center [219, 179] width 41 height 22
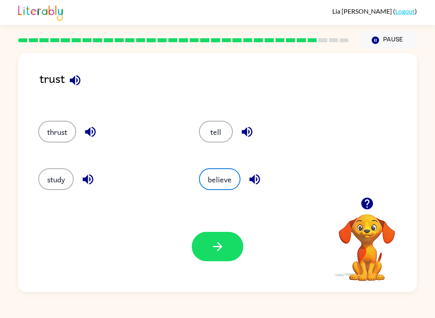
click at [220, 252] on icon "button" at bounding box center [217, 246] width 14 height 14
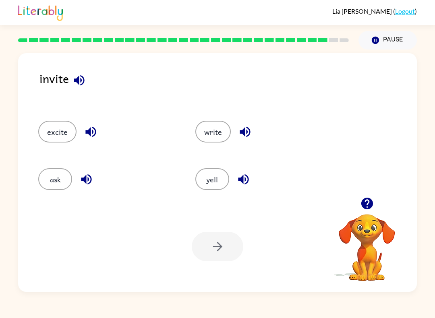
click at [91, 76] on div "invite" at bounding box center [227, 86] width 377 height 35
click at [78, 79] on icon "button" at bounding box center [79, 80] width 10 height 10
click at [97, 132] on icon "button" at bounding box center [91, 132] width 14 height 14
click at [90, 179] on icon "button" at bounding box center [86, 179] width 14 height 14
click at [244, 126] on icon "button" at bounding box center [245, 132] width 14 height 14
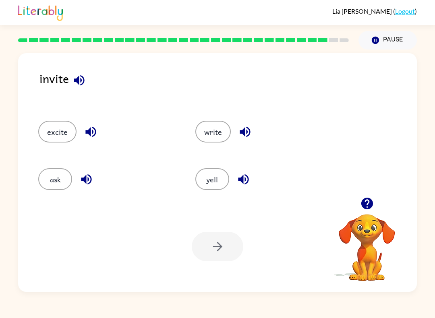
click at [240, 179] on icon "button" at bounding box center [243, 179] width 10 height 10
click at [69, 177] on button "ask" at bounding box center [55, 179] width 34 height 22
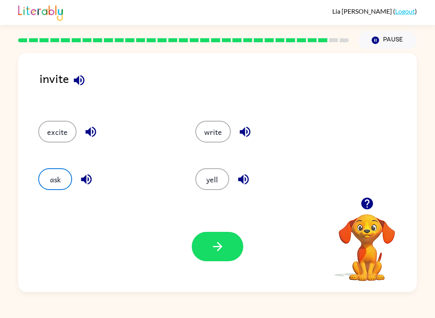
click at [214, 246] on icon "button" at bounding box center [217, 246] width 14 height 14
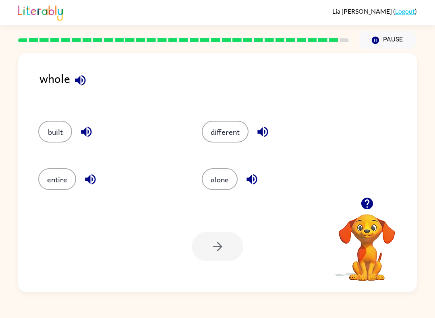
click at [79, 80] on icon "button" at bounding box center [80, 80] width 10 height 10
click at [93, 134] on icon "button" at bounding box center [86, 132] width 14 height 14
click at [96, 184] on icon "button" at bounding box center [90, 179] width 14 height 14
click at [268, 136] on icon "button" at bounding box center [263, 132] width 14 height 14
click at [254, 182] on icon "button" at bounding box center [252, 179] width 14 height 14
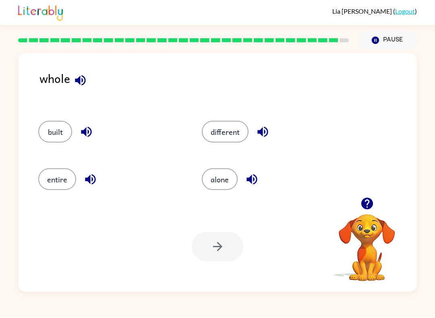
click at [78, 85] on icon "button" at bounding box center [80, 80] width 14 height 14
click at [92, 180] on icon "button" at bounding box center [90, 179] width 10 height 10
click at [93, 132] on icon "button" at bounding box center [86, 132] width 14 height 14
click at [266, 132] on icon "button" at bounding box center [263, 132] width 14 height 14
click at [258, 182] on icon "button" at bounding box center [252, 179] width 14 height 14
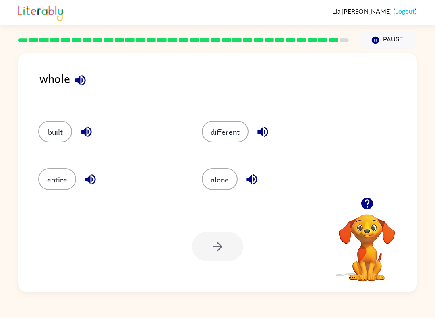
click at [53, 130] on button "built" at bounding box center [55, 132] width 34 height 22
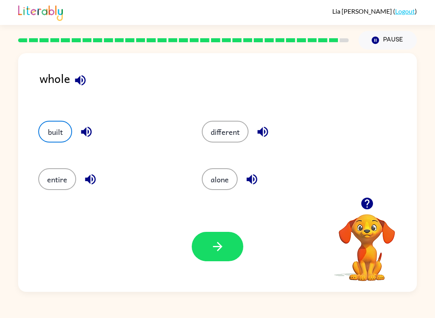
click at [220, 254] on button "button" at bounding box center [218, 246] width 52 height 29
